Goal: Task Accomplishment & Management: Manage account settings

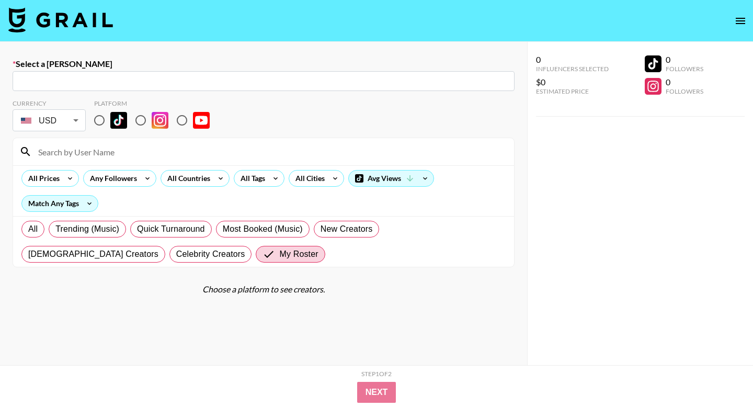
click at [734, 18] on icon "open drawer" at bounding box center [740, 21] width 13 height 13
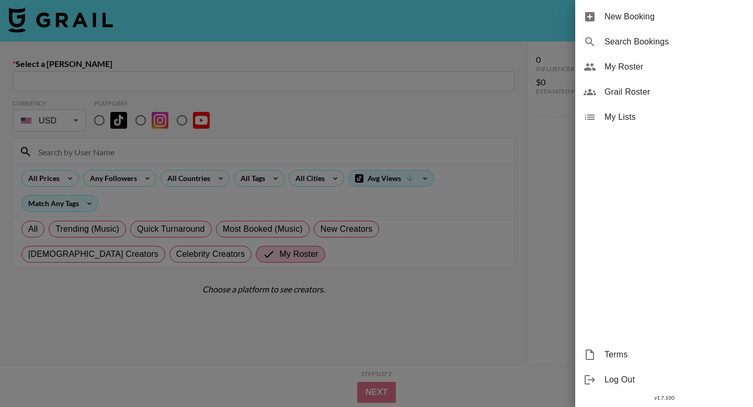
click at [630, 64] on span "My Roster" at bounding box center [675, 67] width 140 height 13
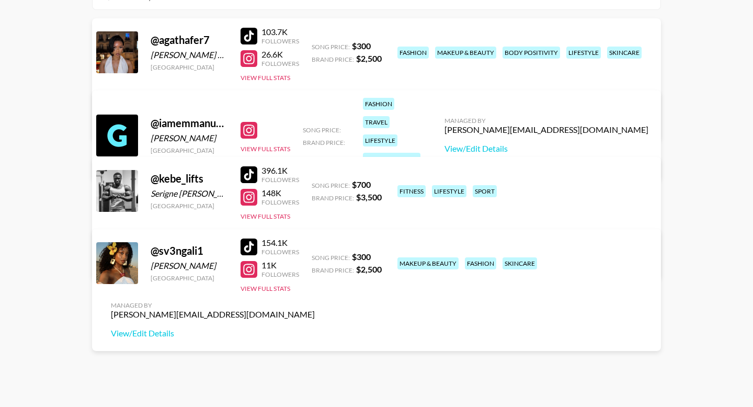
scroll to position [150, 0]
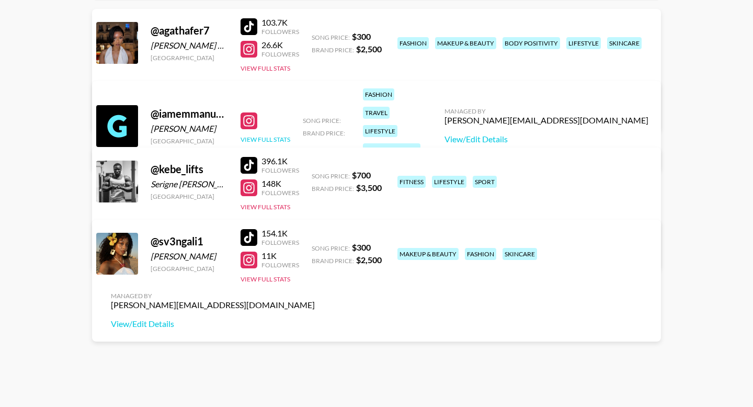
click at [281, 135] on button "View Full Stats" at bounding box center [266, 139] width 50 height 8
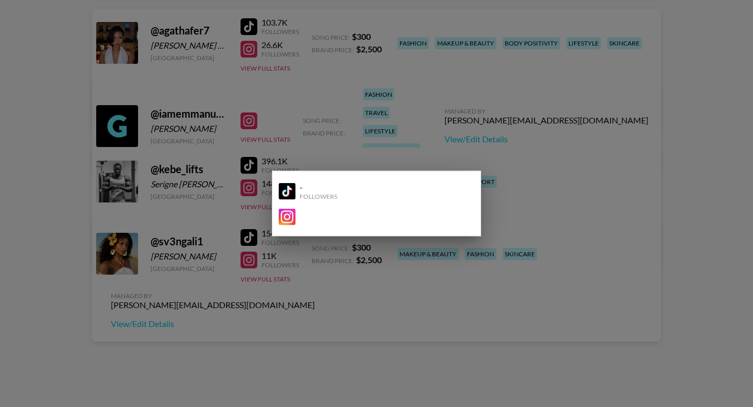
click at [487, 118] on div at bounding box center [376, 203] width 753 height 407
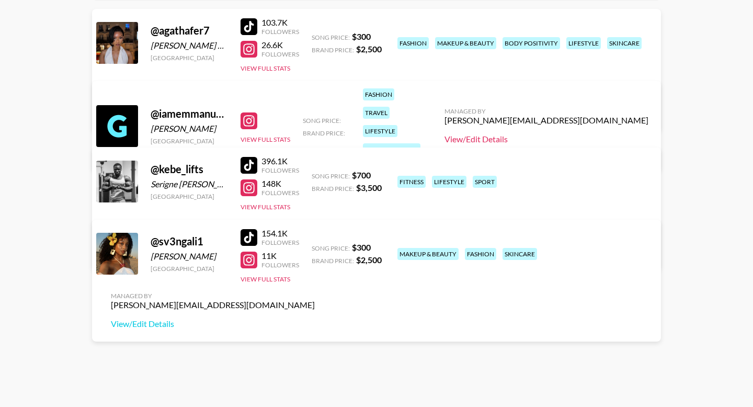
click at [566, 134] on link "View/Edit Details" at bounding box center [547, 139] width 204 height 10
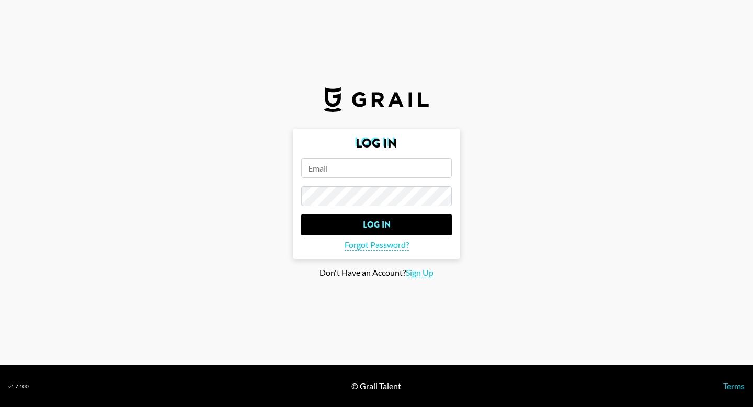
type input "tania.anyifuet@grail-talent.com"
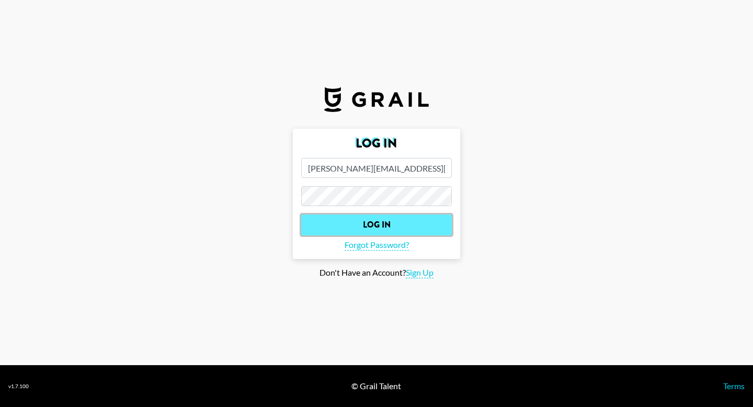
click at [384, 232] on input "Log In" at bounding box center [376, 224] width 151 height 21
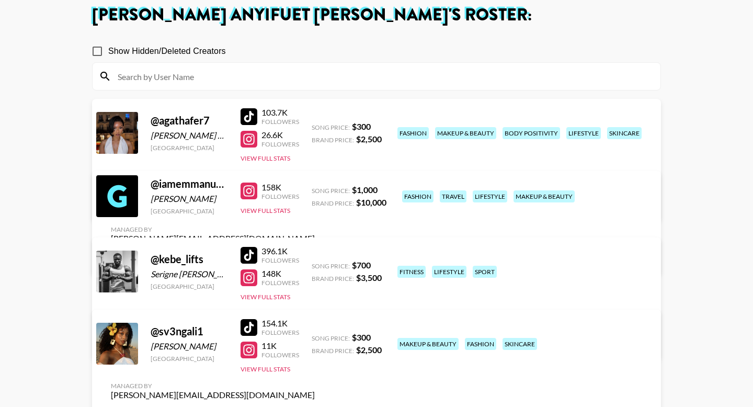
scroll to position [102, 0]
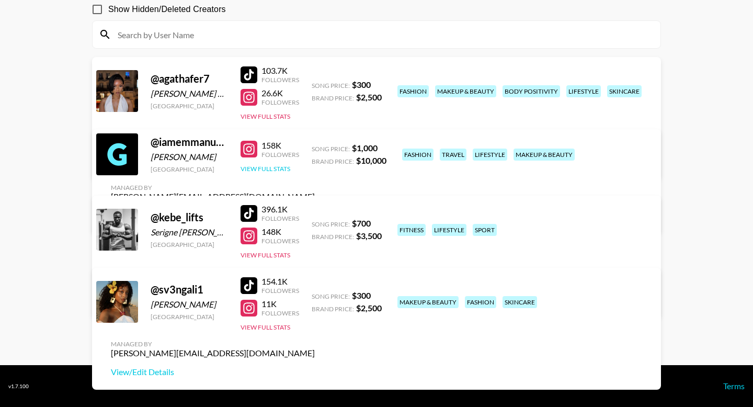
click at [276, 171] on button "View Full Stats" at bounding box center [266, 169] width 50 height 8
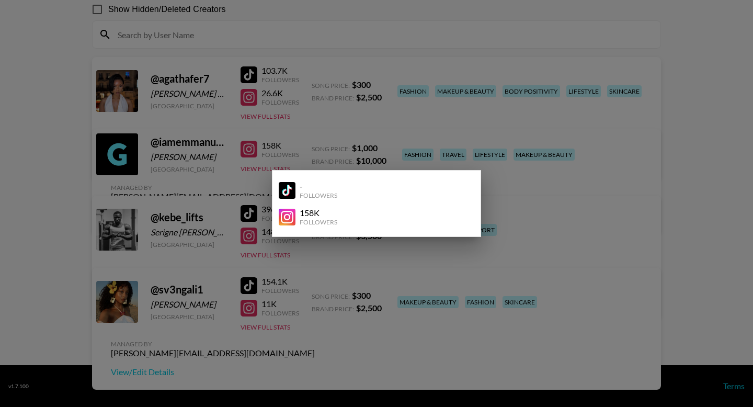
click at [482, 142] on div at bounding box center [376, 203] width 753 height 407
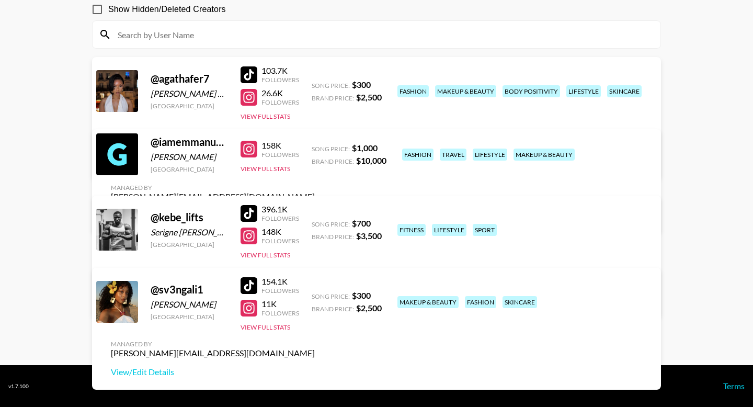
click at [315, 210] on link "View/Edit Details" at bounding box center [213, 215] width 204 height 10
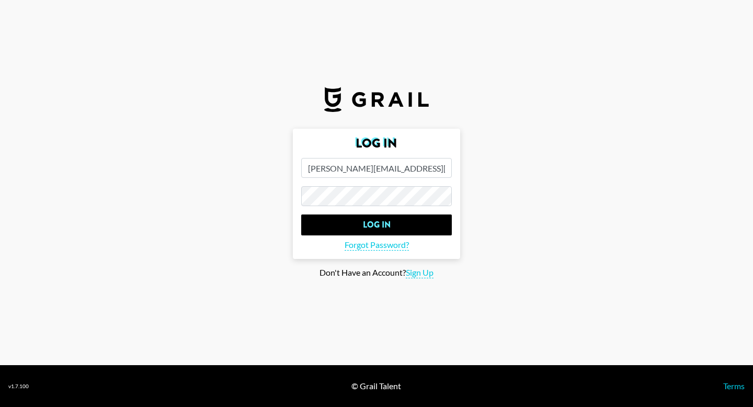
scroll to position [0, 0]
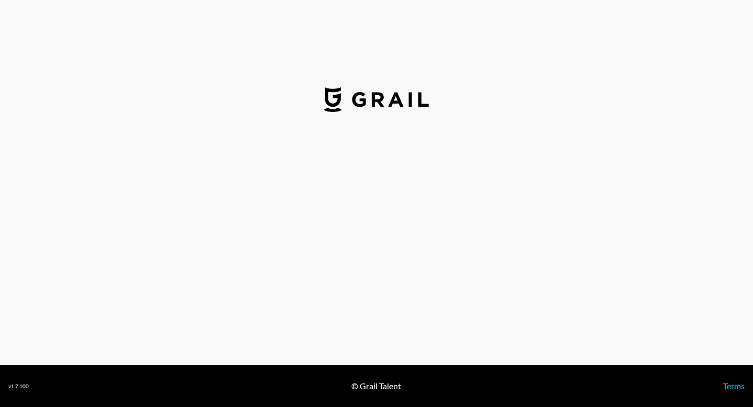
select select "USD"
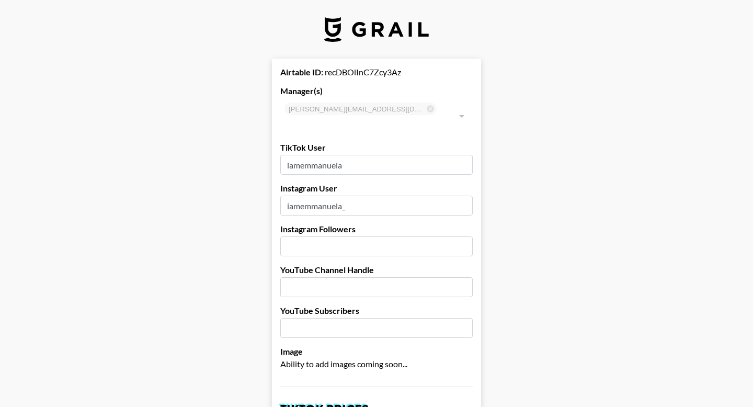
click at [312, 236] on input "number" at bounding box center [376, 246] width 192 height 20
type input "158000"
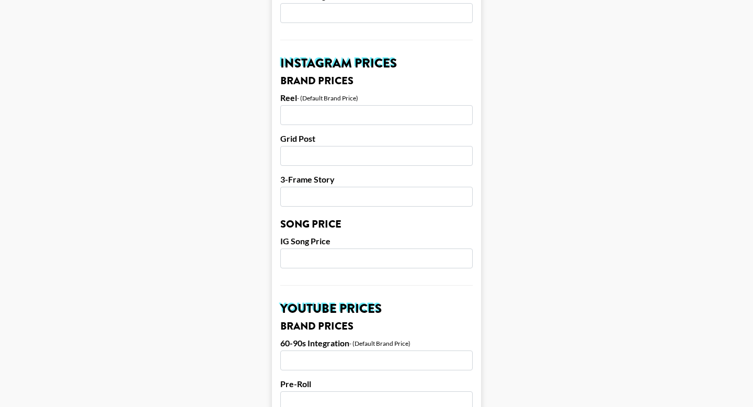
scroll to position [471, 0]
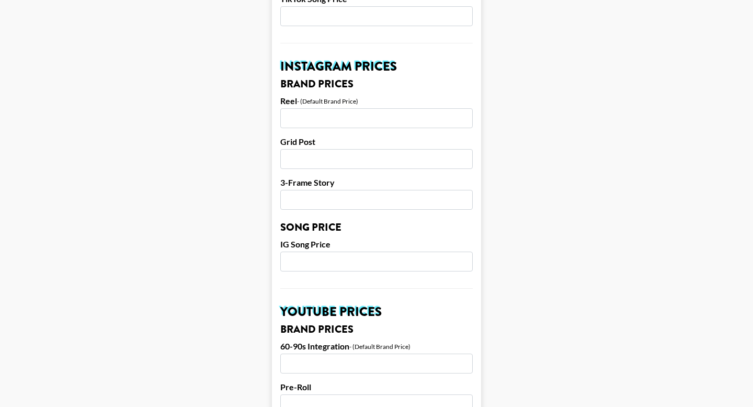
click at [340, 108] on input "number" at bounding box center [376, 118] width 192 height 20
type input "8500"
click at [325, 149] on input "number" at bounding box center [376, 159] width 192 height 20
type input "7000"
type input "5000"
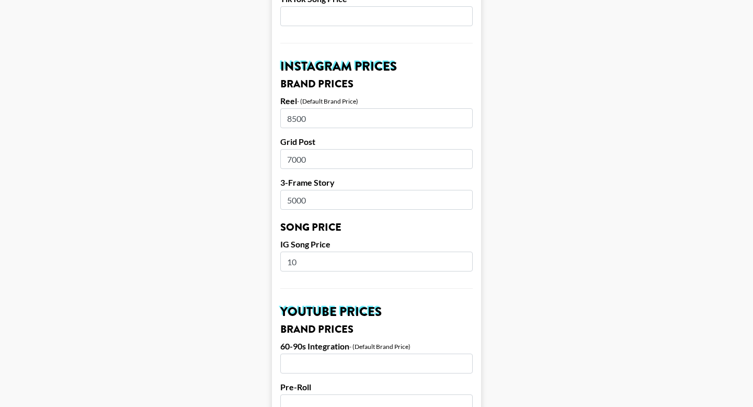
type input "1"
type input "800"
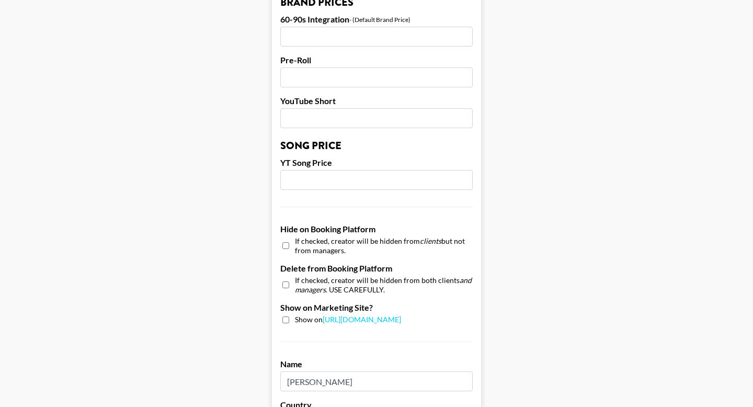
scroll to position [799, 0]
click at [285, 316] on input "checkbox" at bounding box center [285, 319] width 7 height 7
checkbox input "true"
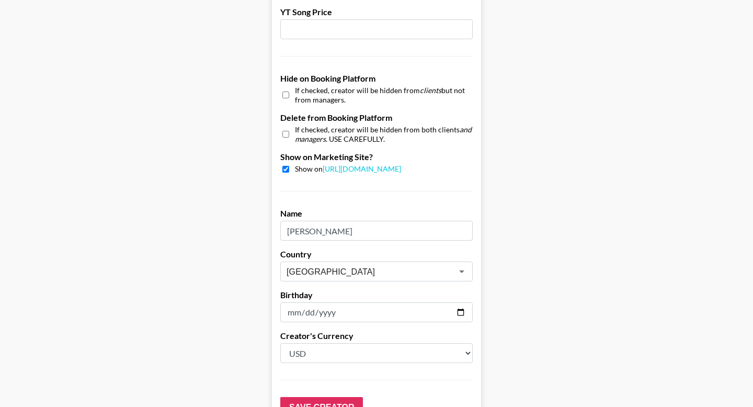
scroll to position [1012, 0]
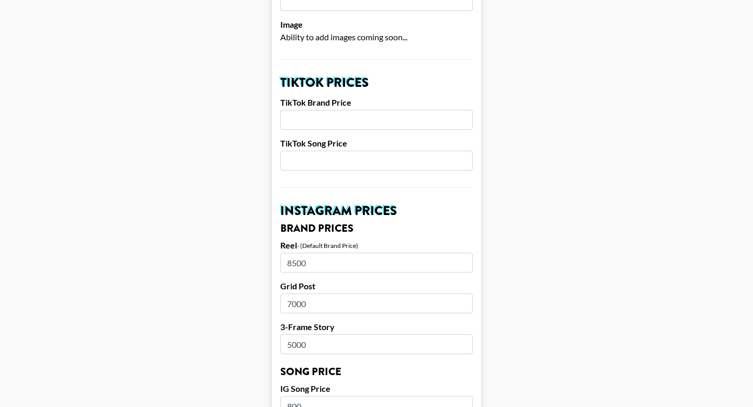
scroll to position [312, 0]
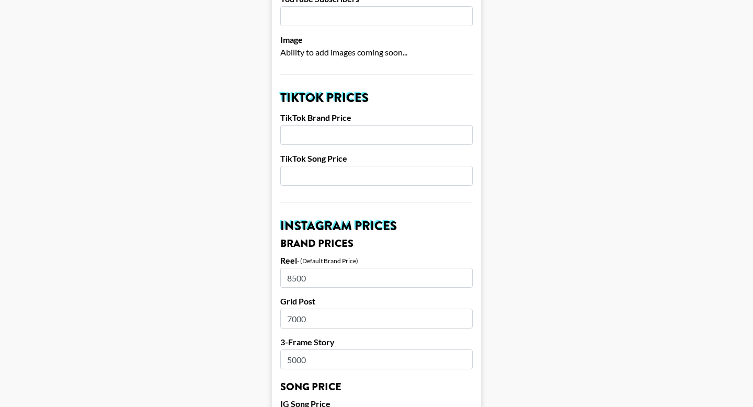
click at [363, 125] on input "number" at bounding box center [376, 135] width 192 height 20
type input "10000"
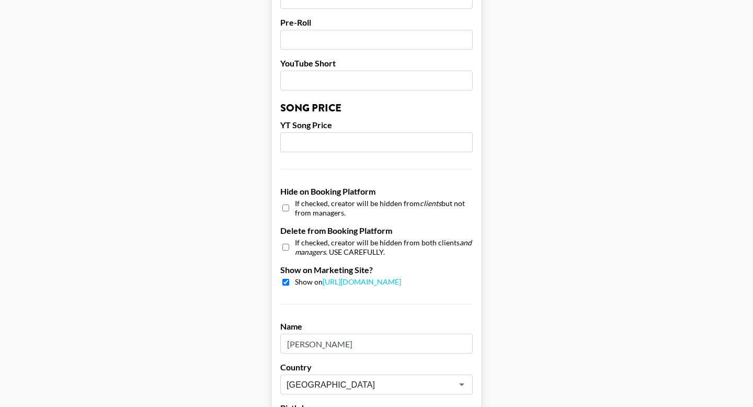
scroll to position [1012, 0]
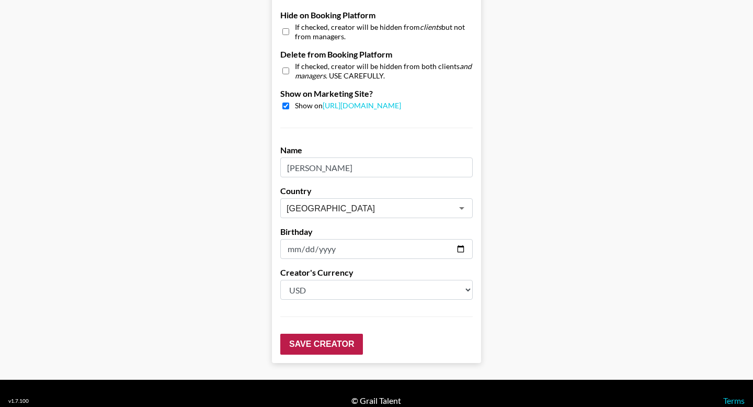
type input "1000"
click at [313, 335] on input "Save Creator" at bounding box center [321, 344] width 83 height 21
click at [329, 334] on input "Save Creator" at bounding box center [321, 344] width 83 height 21
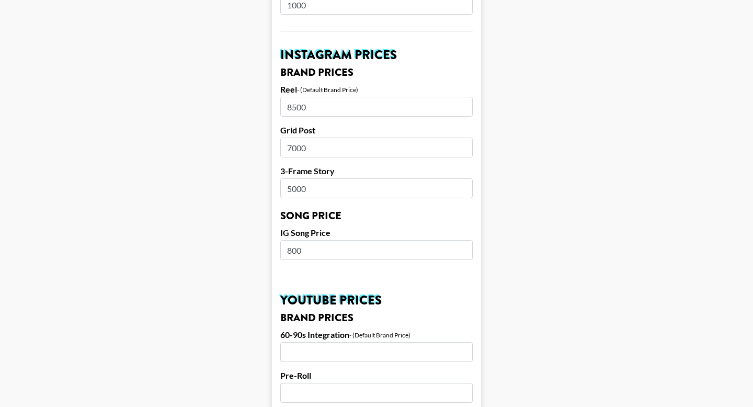
scroll to position [560, 0]
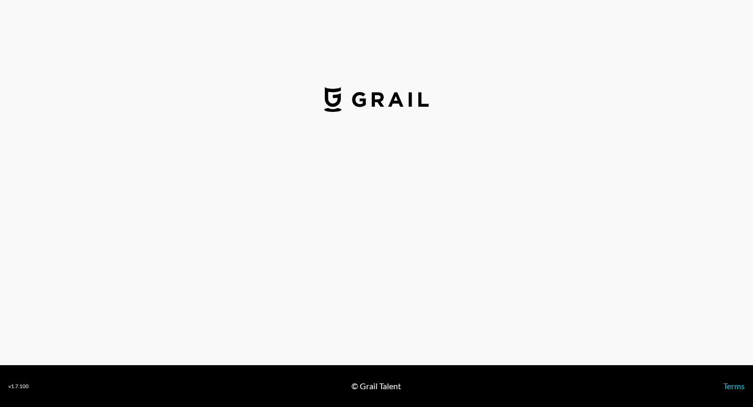
select select "USD"
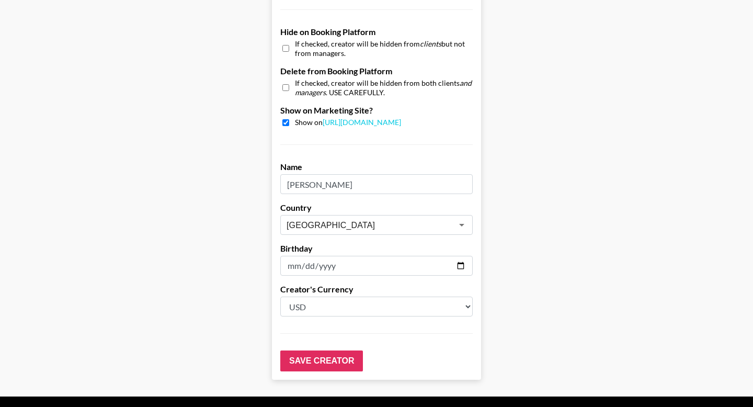
scroll to position [1012, 0]
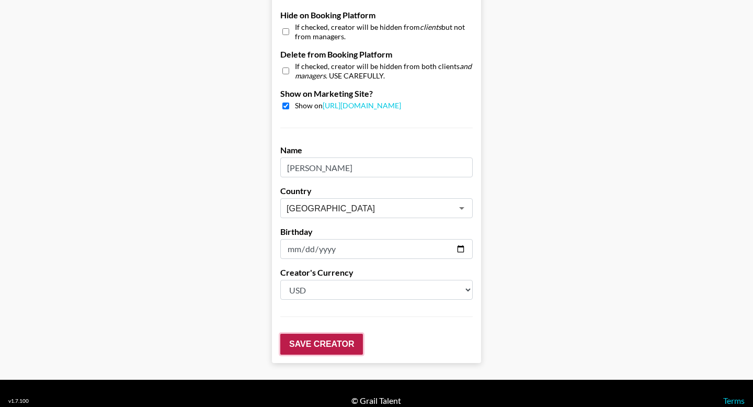
click at [334, 334] on input "Save Creator" at bounding box center [321, 344] width 83 height 21
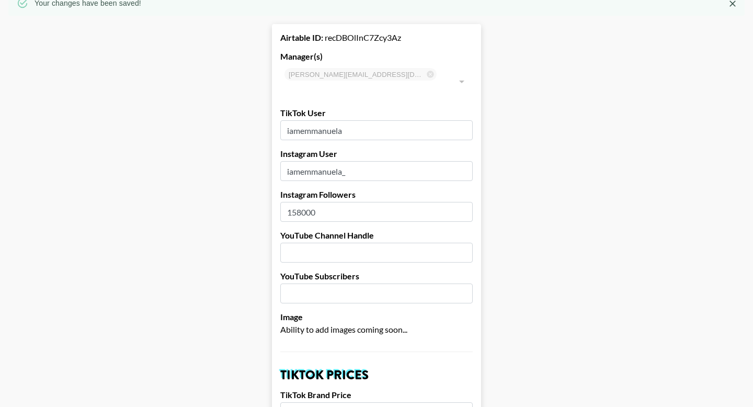
scroll to position [16, 0]
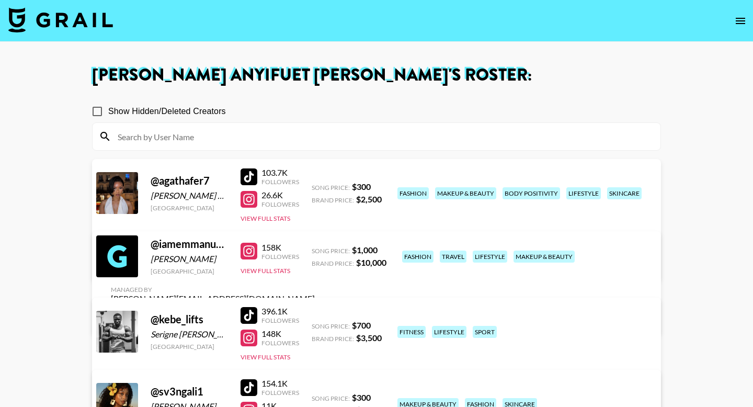
click at [735, 27] on button "open drawer" at bounding box center [740, 20] width 21 height 21
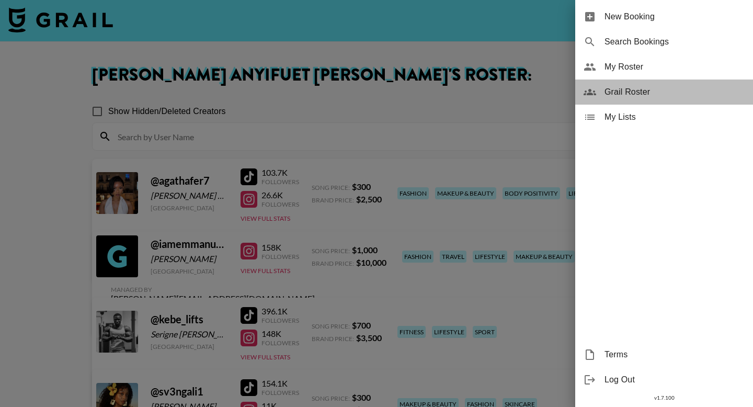
click at [618, 100] on div "Grail Roster" at bounding box center [664, 91] width 178 height 25
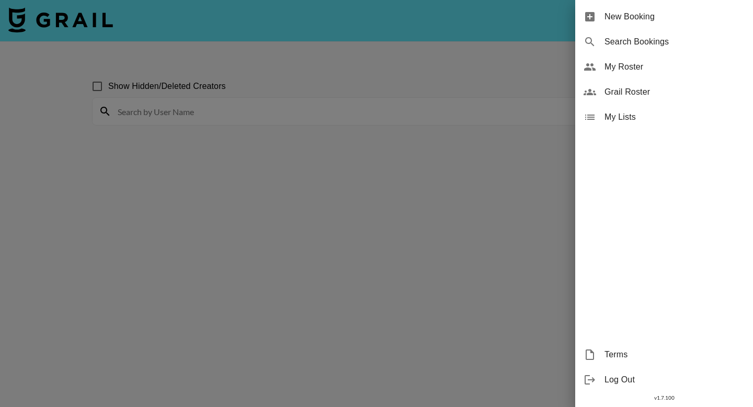
click at [298, 111] on div at bounding box center [376, 203] width 753 height 407
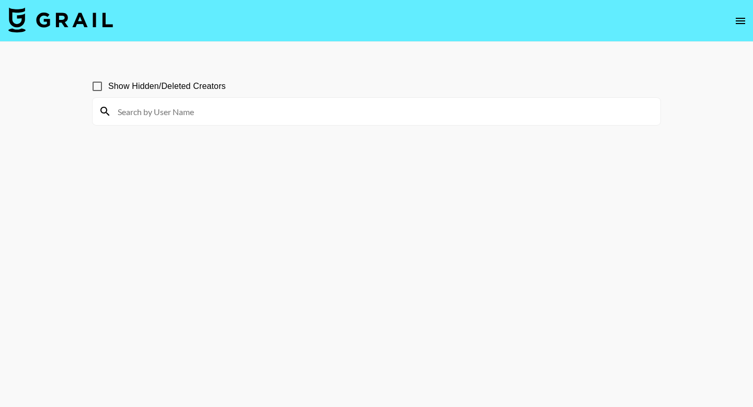
click at [295, 111] on input at bounding box center [382, 111] width 543 height 17
type input "iamemma"
click at [346, 118] on input at bounding box center [382, 111] width 543 height 17
click at [160, 105] on input at bounding box center [382, 111] width 543 height 17
type input "iamemmanuela"
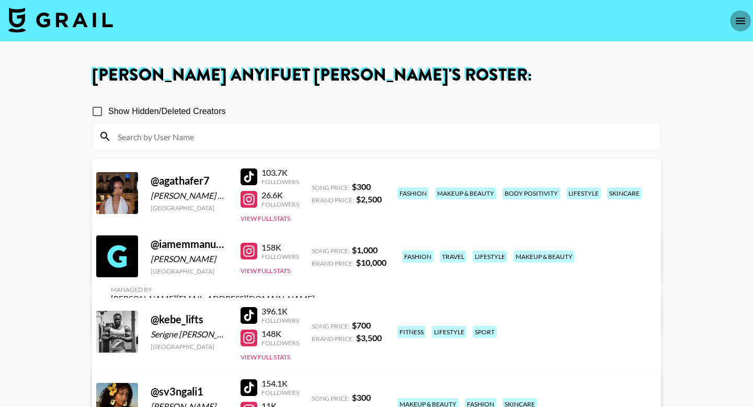
click at [742, 26] on icon "open drawer" at bounding box center [740, 21] width 13 height 13
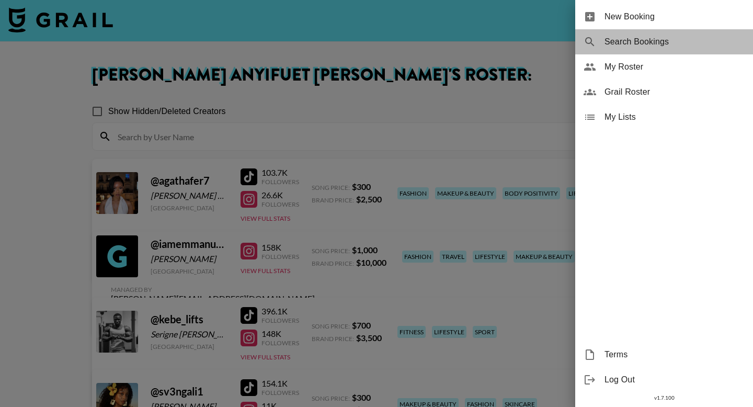
click at [646, 46] on span "Search Bookings" at bounding box center [675, 42] width 140 height 13
select select "id"
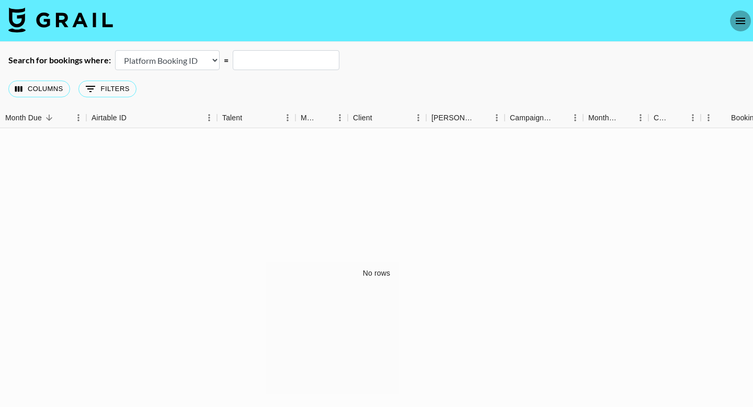
click at [746, 20] on icon "open drawer" at bounding box center [740, 21] width 13 height 13
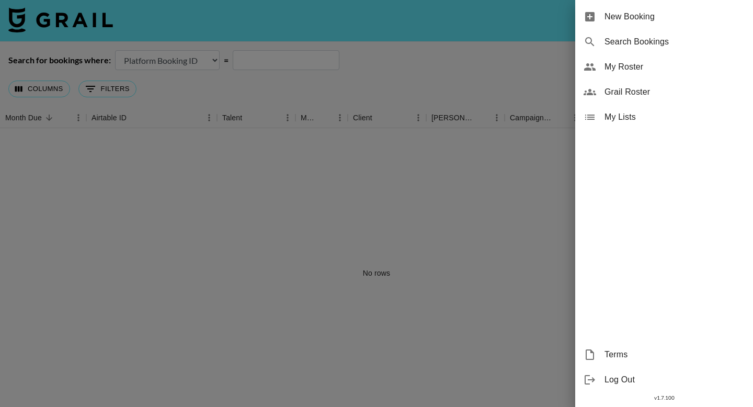
click at [619, 68] on span "My Roster" at bounding box center [675, 67] width 140 height 13
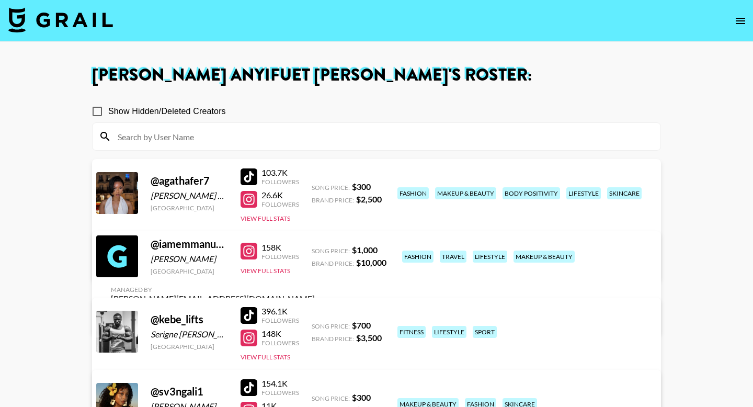
click at [565, 61] on main "[PERSON_NAME] Anyifuet [PERSON_NAME] 's Roster: Show Hidden/Deleted Creators @ …" at bounding box center [376, 254] width 753 height 425
